Goal: Navigation & Orientation: Find specific page/section

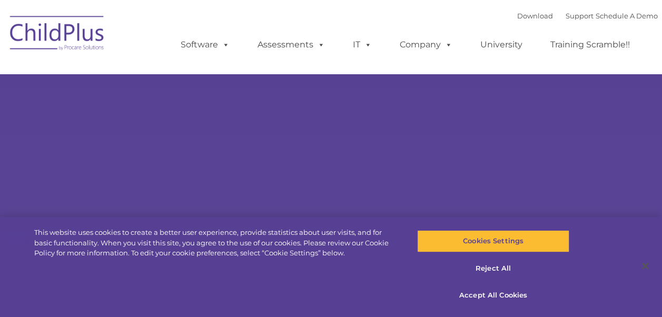
select select "MEDIUM"
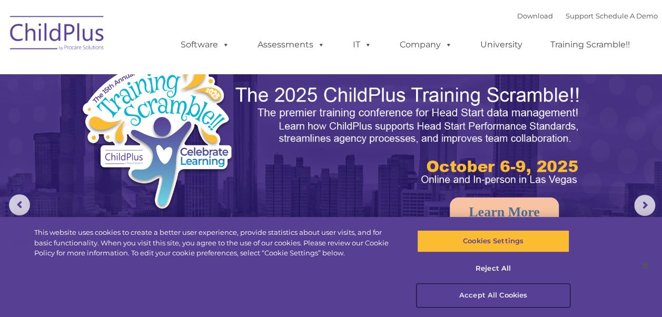
click at [475, 293] on button "Accept All Cookies" at bounding box center [493, 295] width 152 height 22
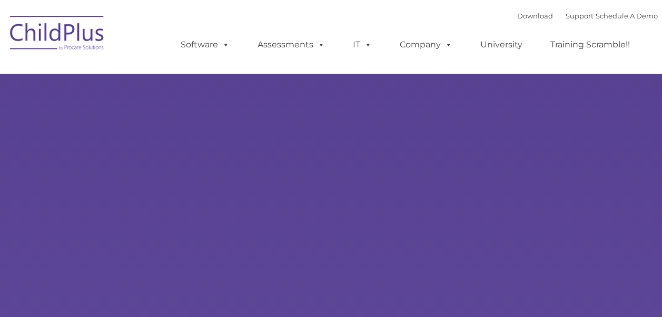
type input ""
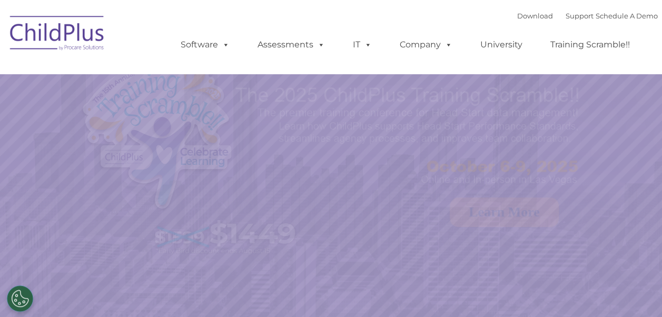
select select "MEDIUM"
